Goal: Task Accomplishment & Management: Manage account settings

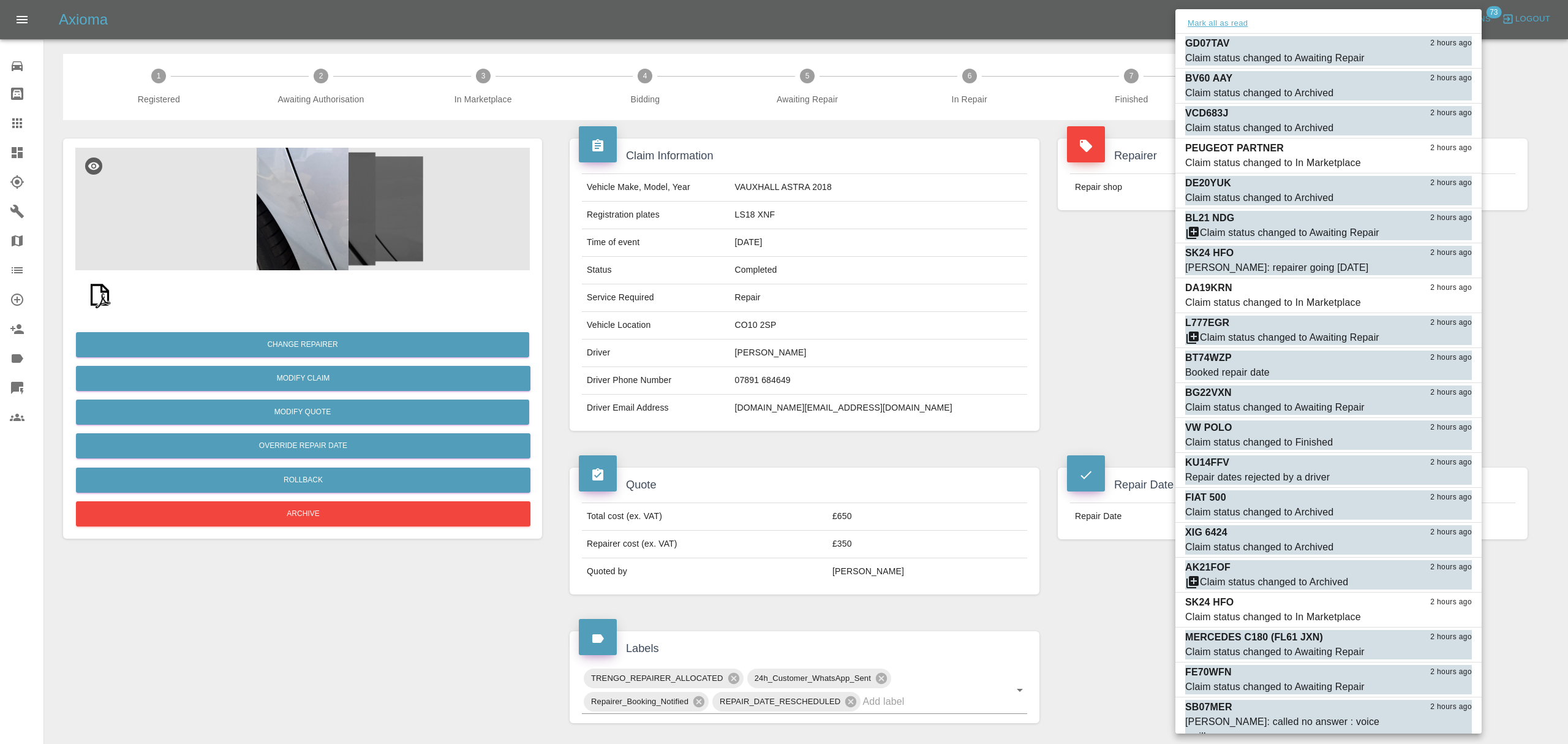
click at [1236, 25] on button "Mark all as read" at bounding box center [1218, 23] width 65 height 14
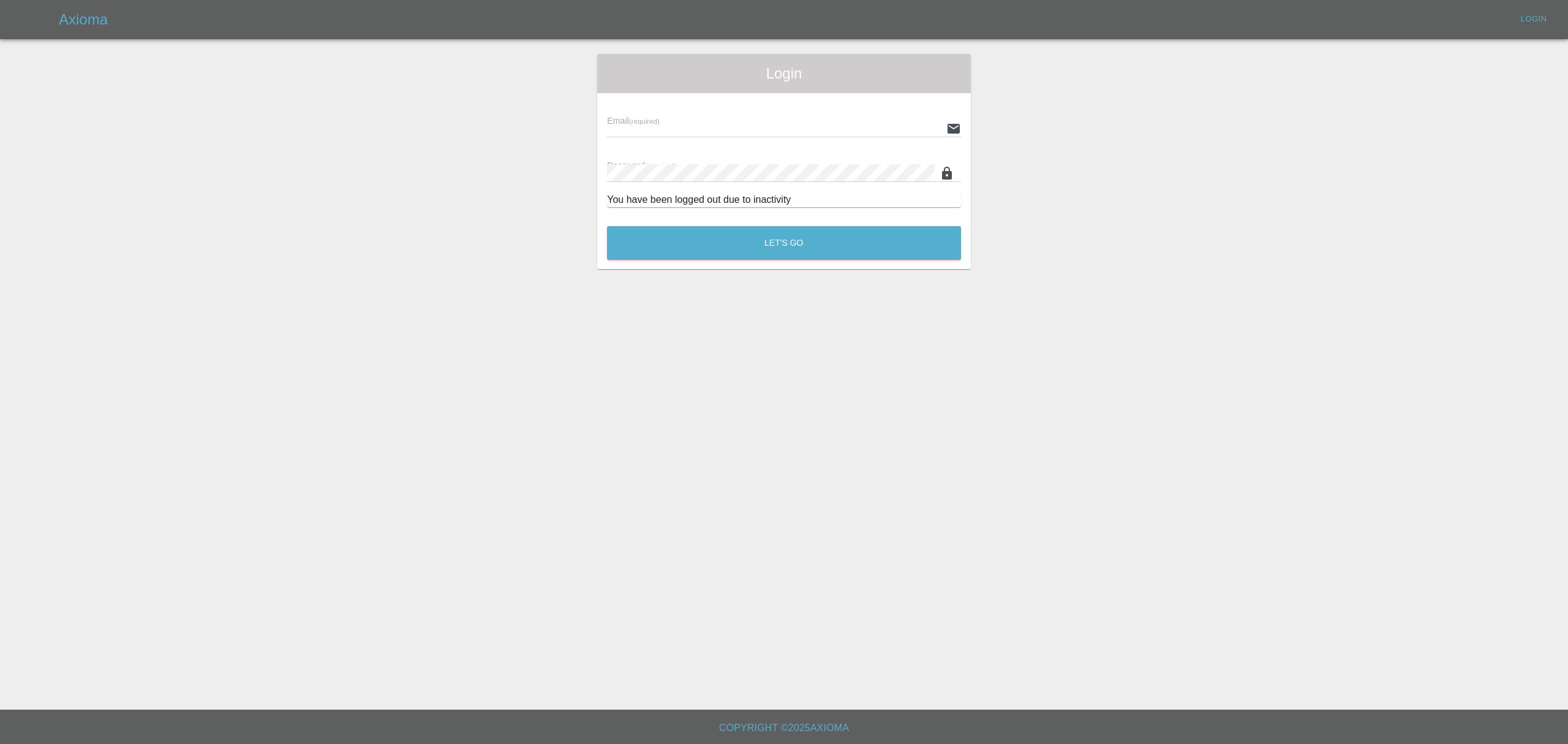
type input "[EMAIL_ADDRESS][DOMAIN_NAME]"
click at [1025, 68] on div "Login Email (required) mjrcosmeticcarrepairs@gmail.com Password (required) You …" at bounding box center [784, 161] width 1567 height 215
click at [741, 261] on div "Let's Go" at bounding box center [784, 239] width 356 height 46
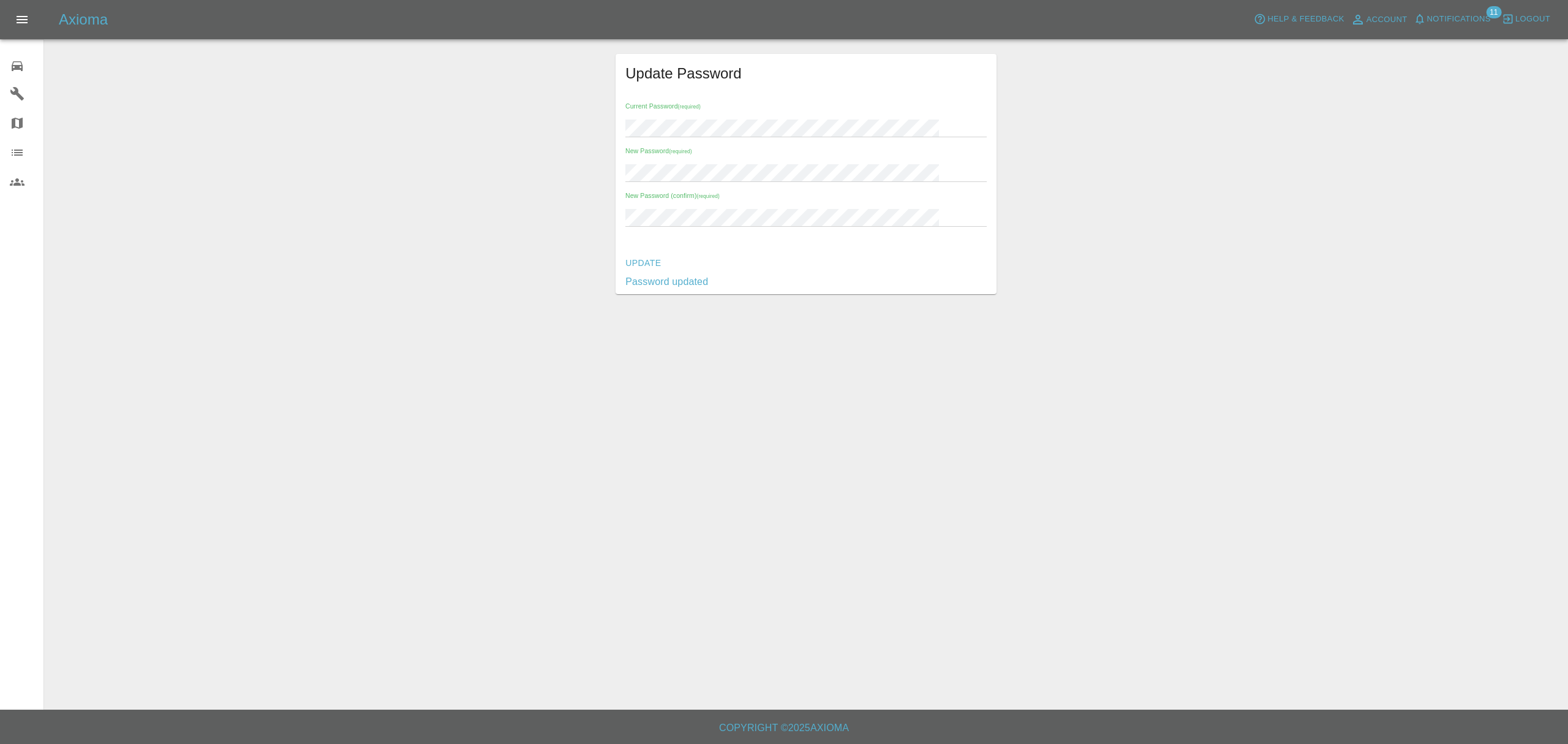
click at [21, 64] on icon at bounding box center [17, 66] width 15 height 15
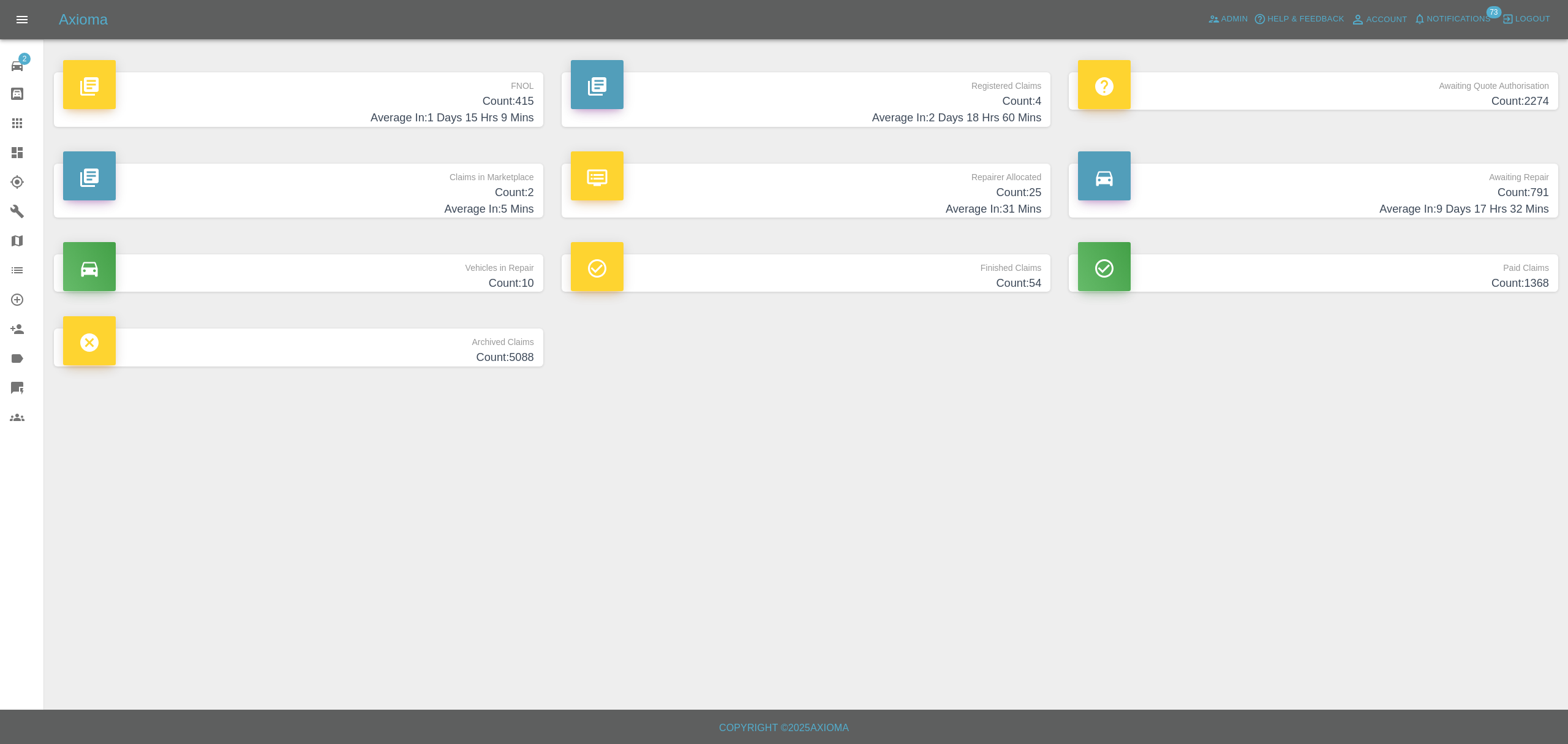
click at [1464, 11] on button "Notifications" at bounding box center [1452, 20] width 83 height 19
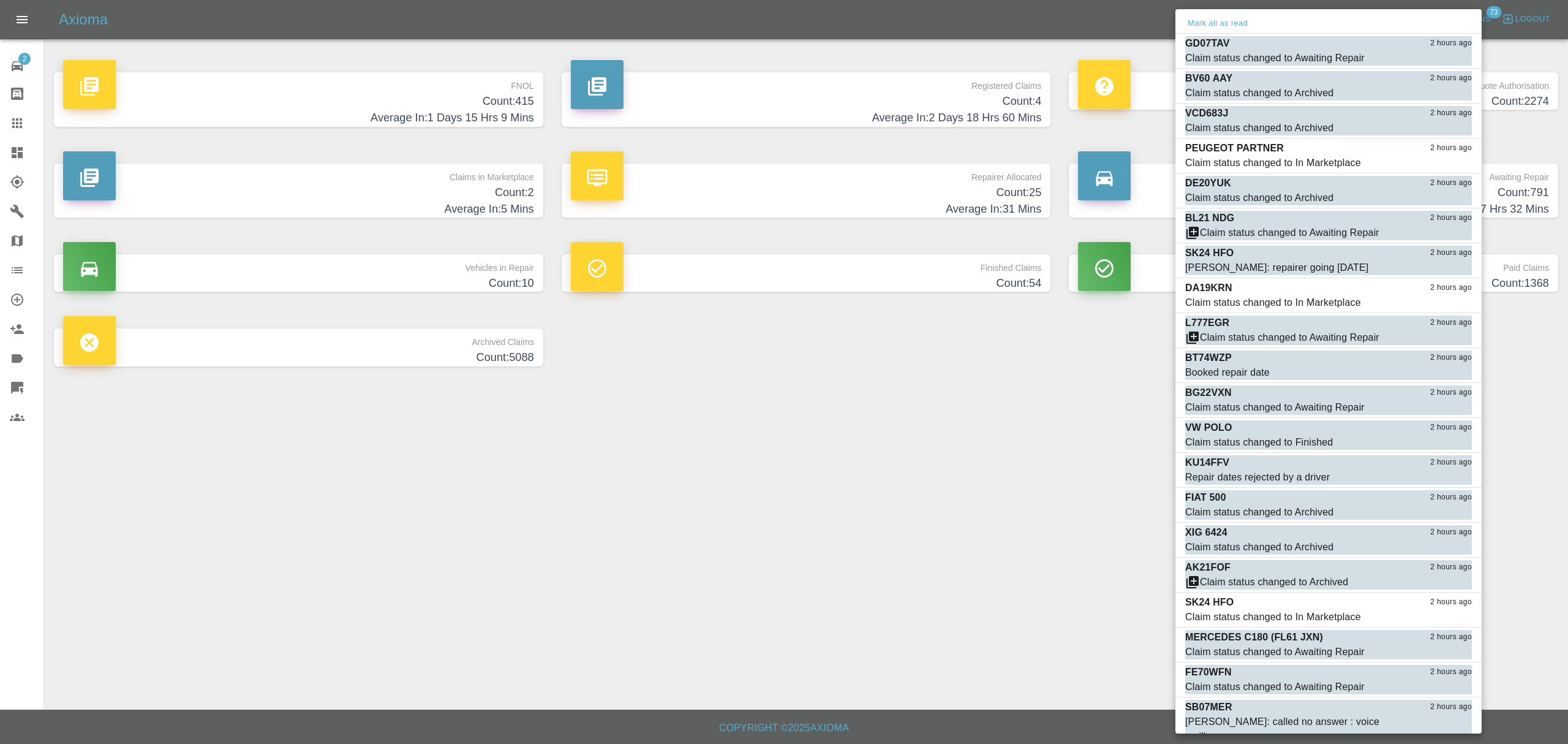
click at [1206, 15] on div "Mark all as read" at bounding box center [1329, 23] width 306 height 20
click at [1206, 16] on button "Mark all as read" at bounding box center [1218, 23] width 65 height 14
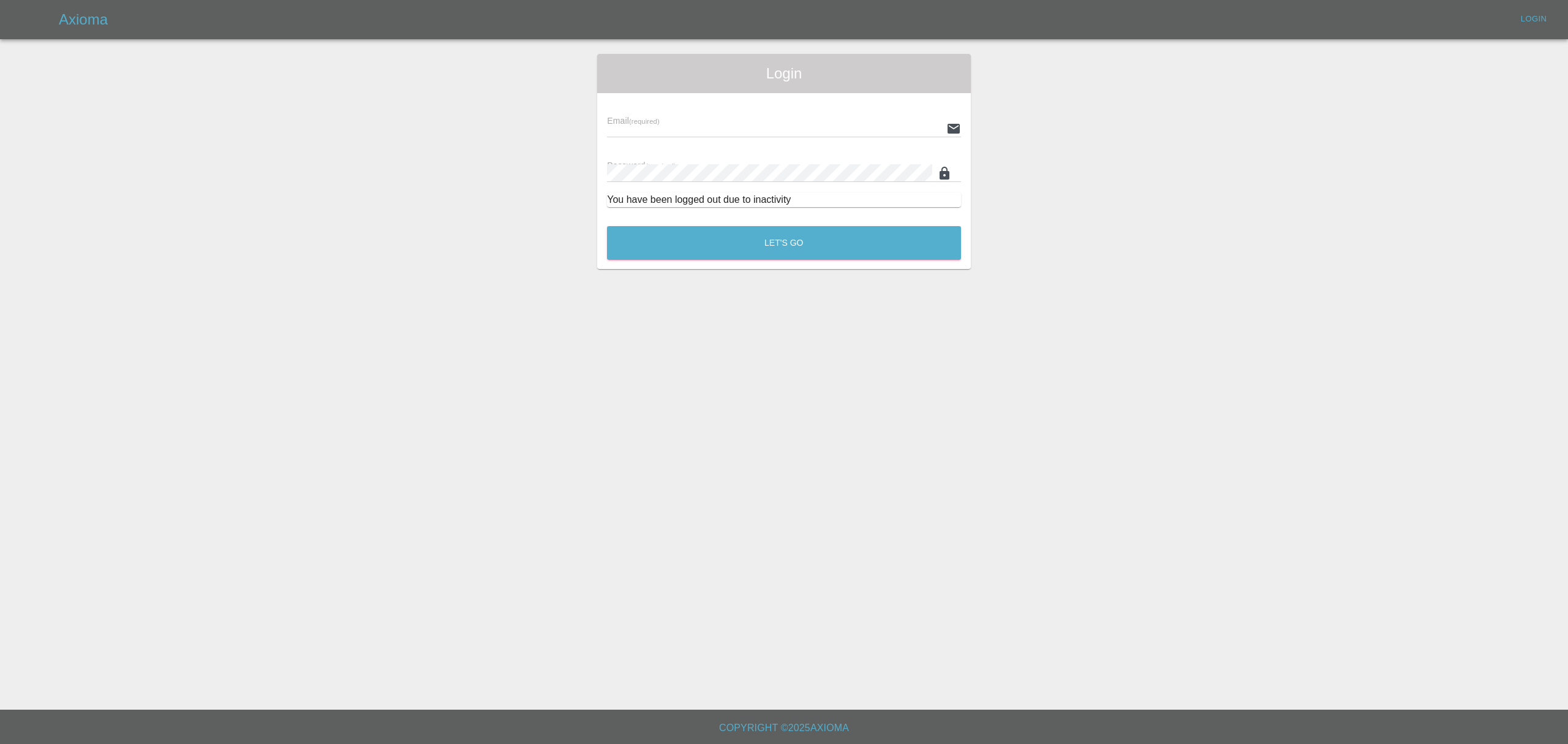
type input "[EMAIL_ADDRESS][DOMAIN_NAME]"
